Goal: Communication & Community: Ask a question

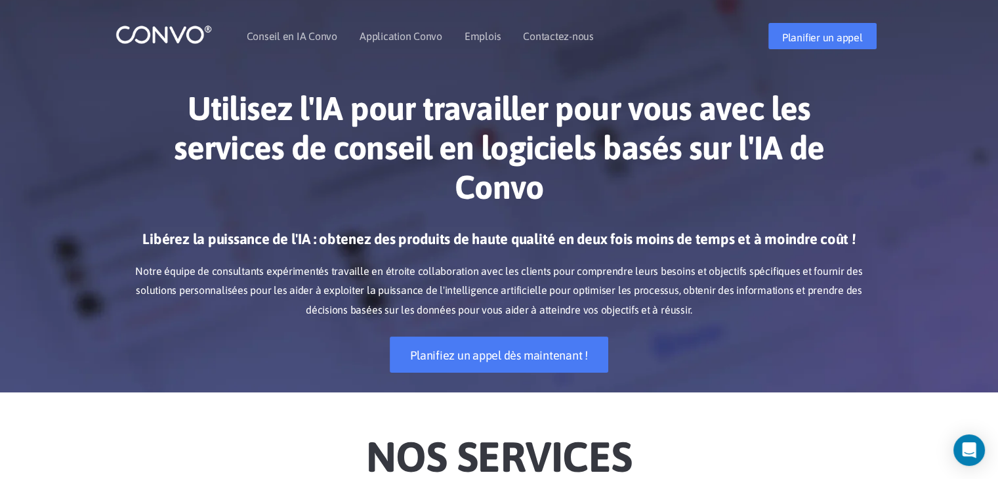
click at [837, 96] on h1 "Utilisez l'IA pour travailler pour vous avec les services de conseil en logicie…" at bounding box center [499, 153] width 729 height 128
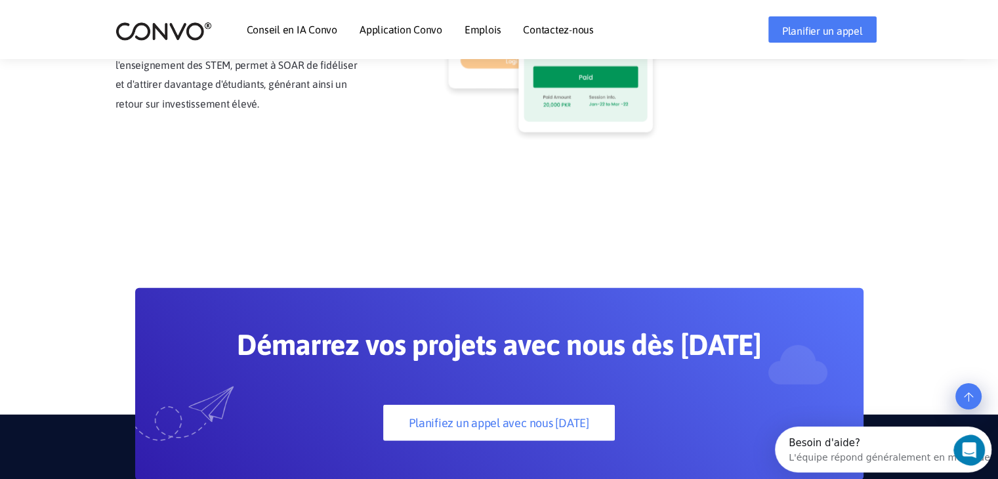
scroll to position [3882, 0]
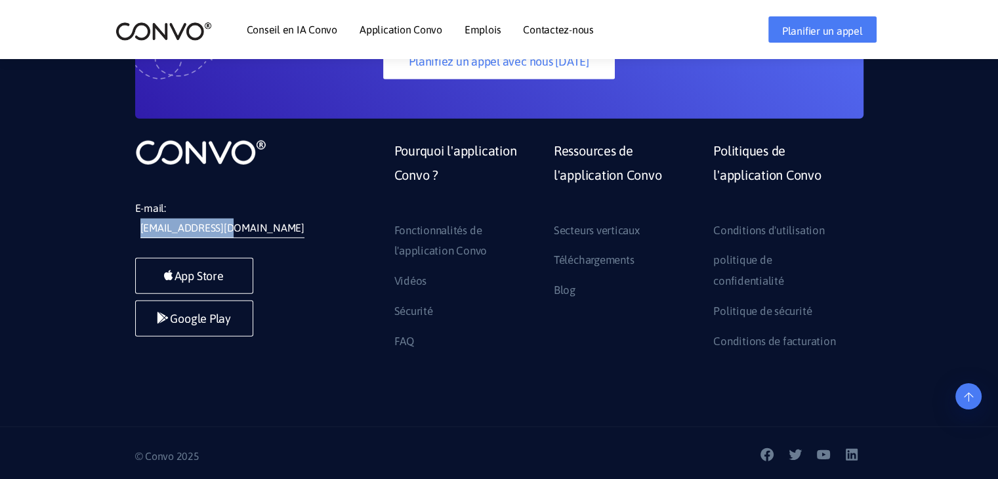
drag, startPoint x: 273, startPoint y: 192, endPoint x: 173, endPoint y: 189, distance: 100.5
click at [173, 199] on li "E-mail: support@convo.com" at bounding box center [233, 218] width 197 height 39
copy font "[EMAIL_ADDRESS][DOMAIN_NAME]"
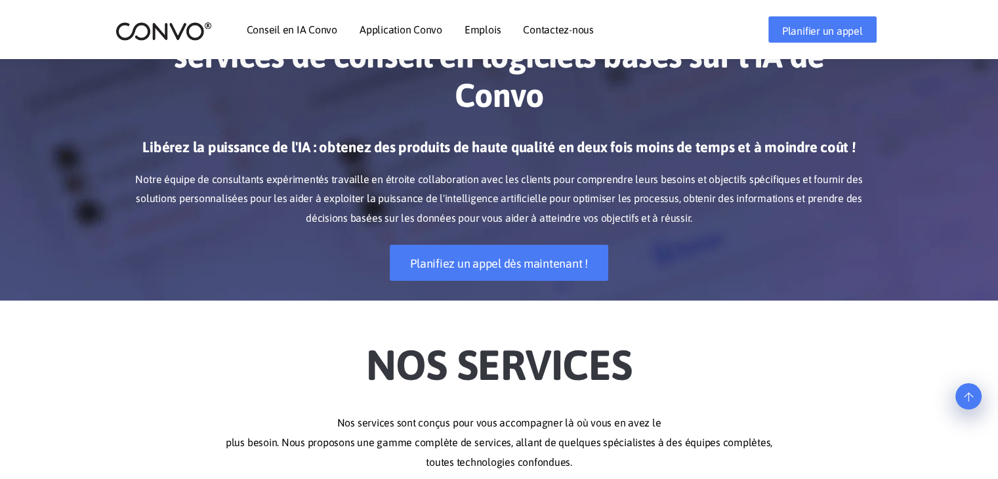
scroll to position [0, 0]
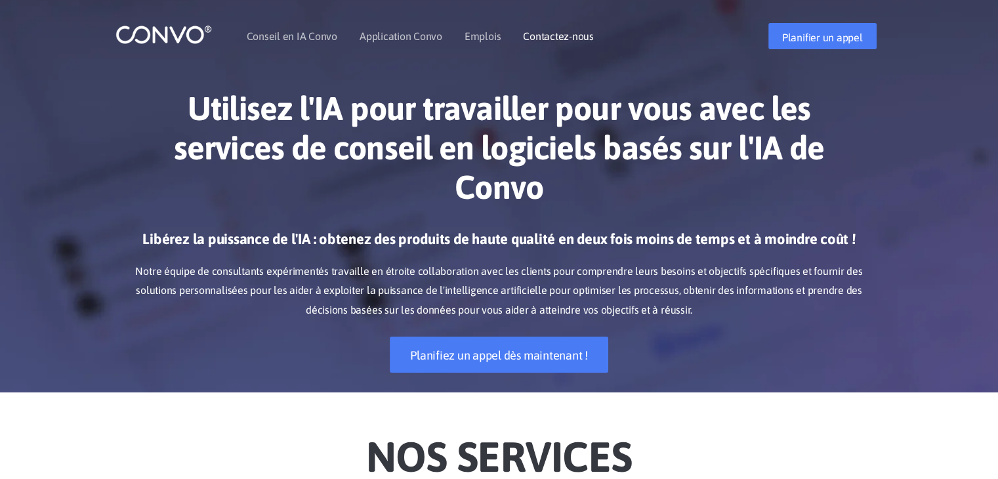
click at [542, 40] on font "Contactez-nous" at bounding box center [558, 36] width 71 height 12
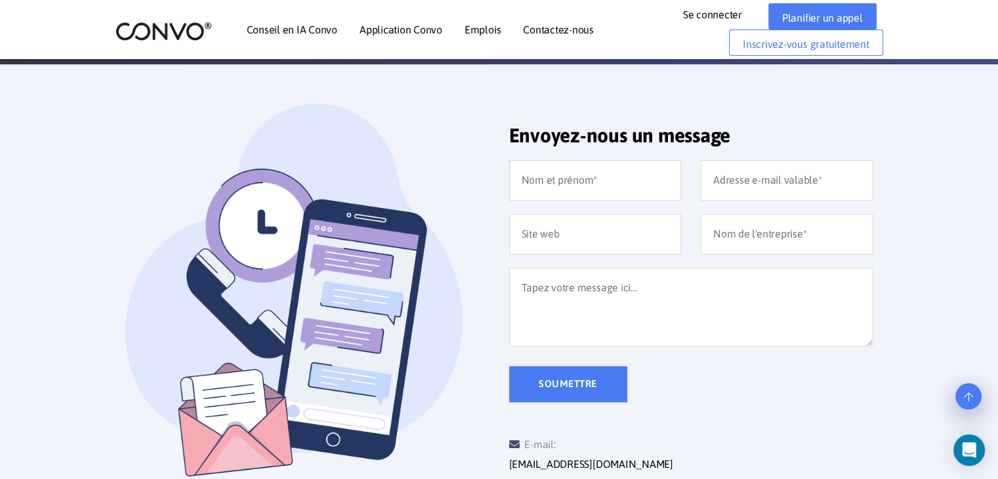
scroll to position [268, 0]
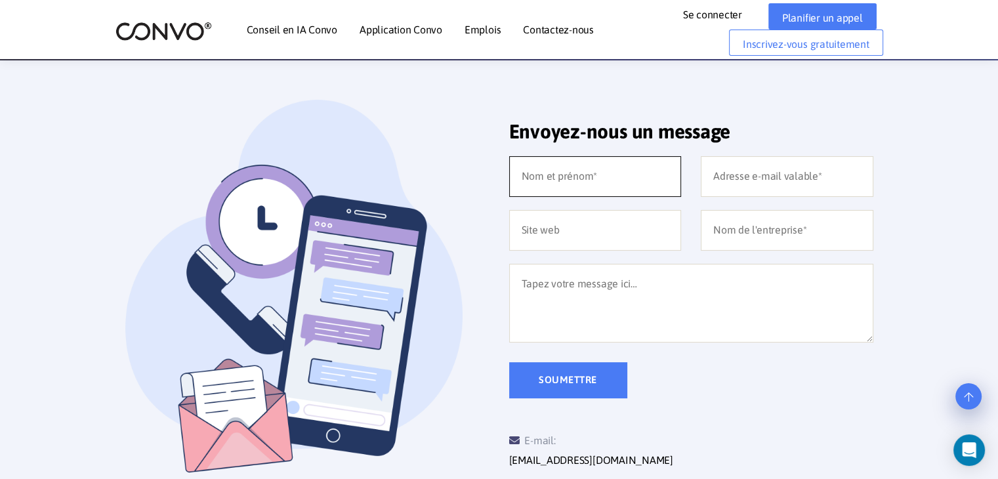
click at [579, 184] on input "text" at bounding box center [595, 176] width 173 height 41
click at [525, 182] on input "[PERSON_NAME]" at bounding box center [595, 176] width 173 height 41
type input "[PERSON_NAME]"
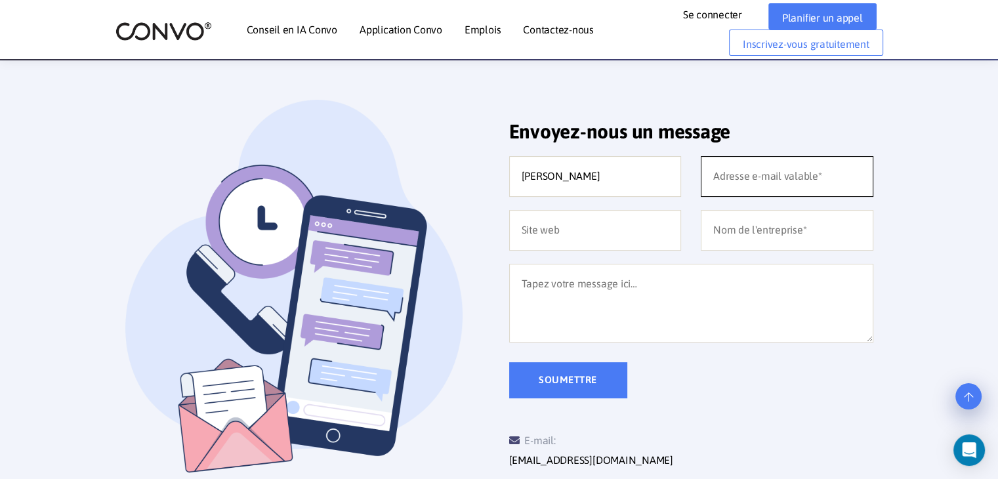
click at [723, 177] on input "email" at bounding box center [787, 176] width 173 height 41
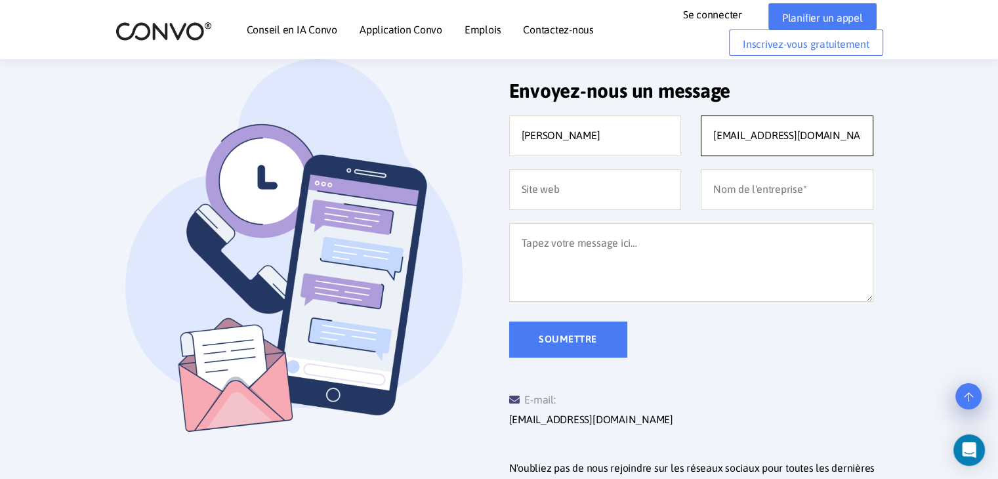
scroll to position [307, 0]
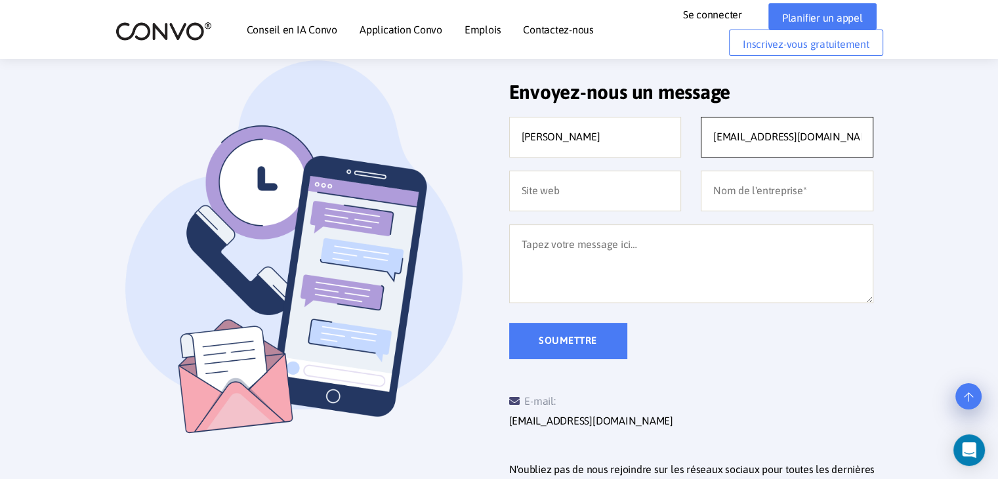
type input "[EMAIL_ADDRESS][DOMAIN_NAME]"
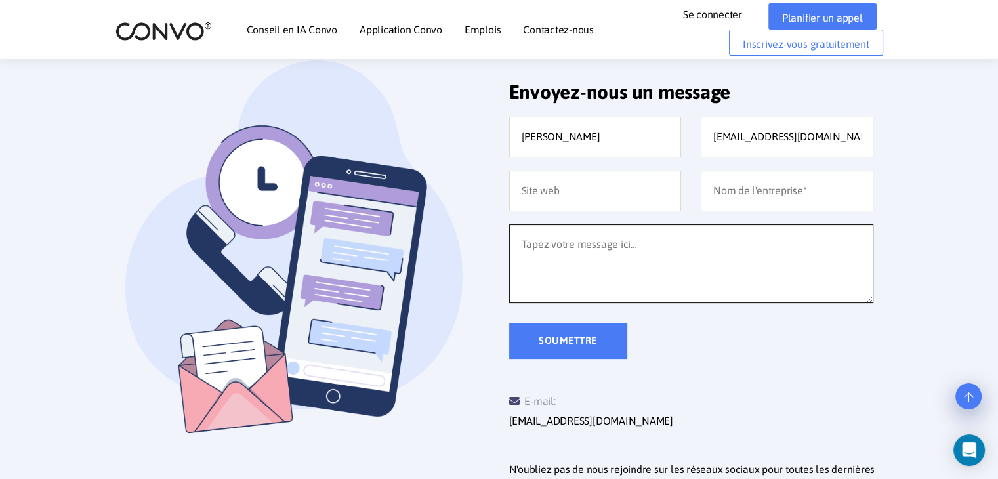
click at [666, 265] on textarea at bounding box center [691, 263] width 364 height 79
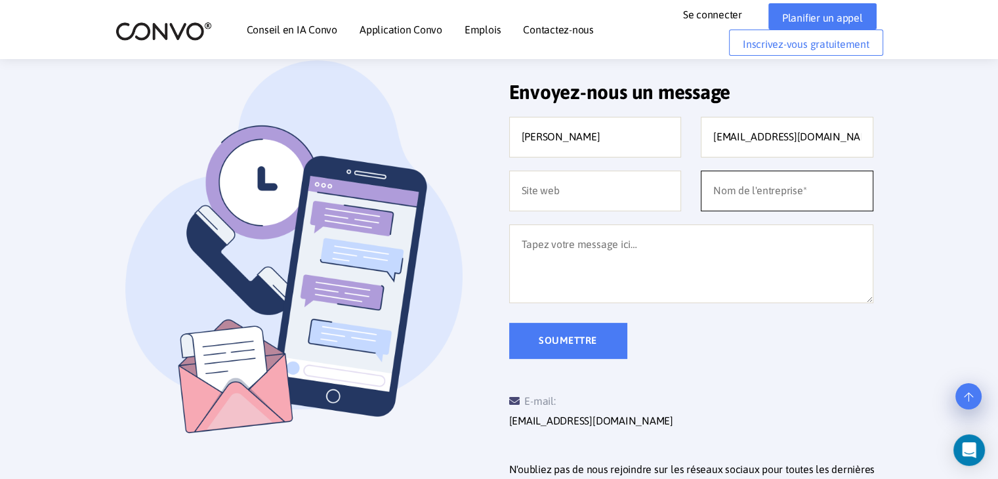
click at [789, 181] on input "text" at bounding box center [787, 191] width 173 height 41
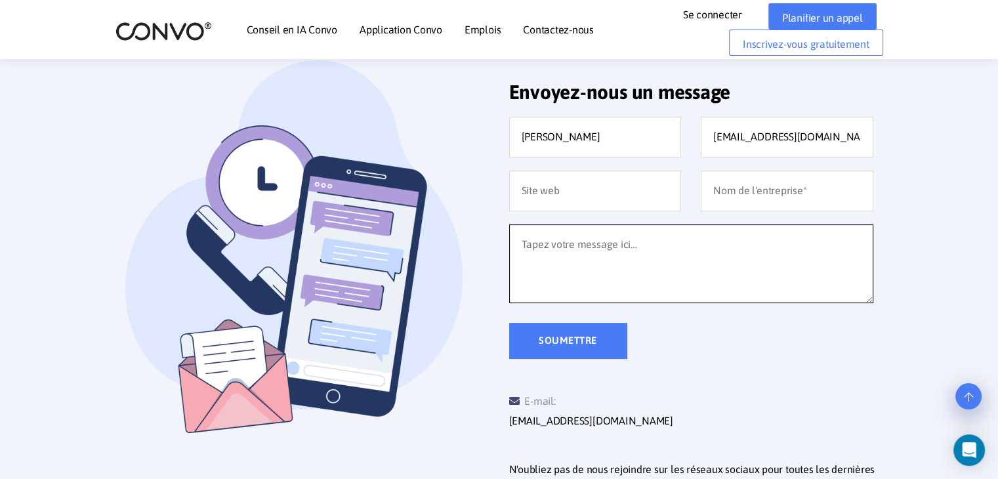
click at [666, 232] on textarea at bounding box center [691, 263] width 364 height 79
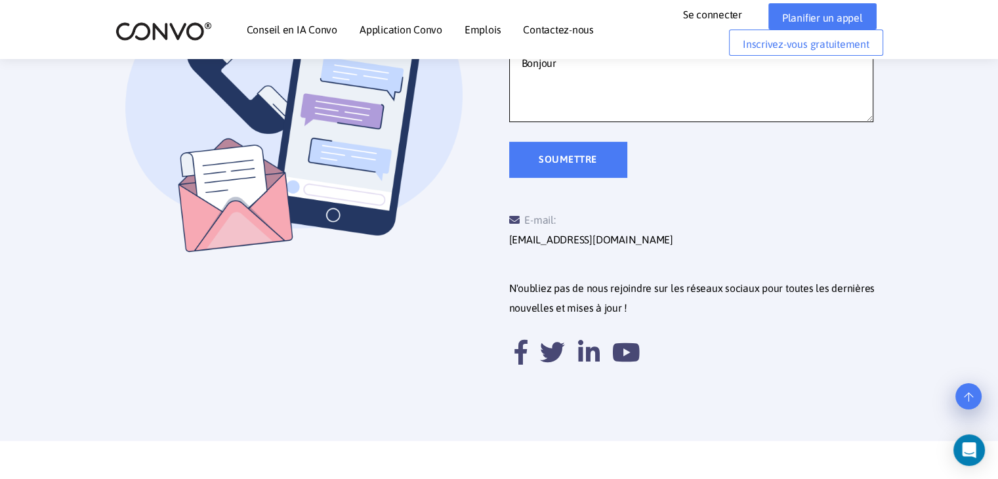
scroll to position [490, 0]
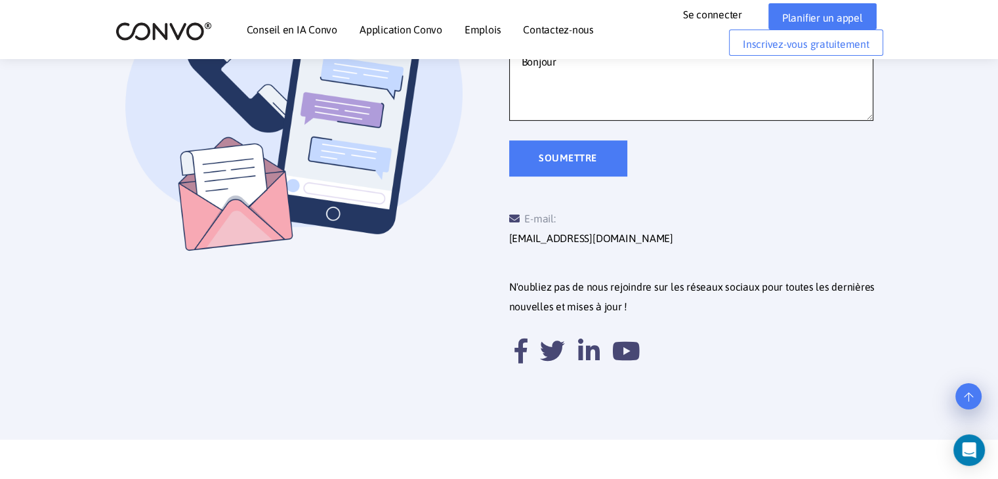
type textarea "Bonjour"
